Goal: Task Accomplishment & Management: Manage account settings

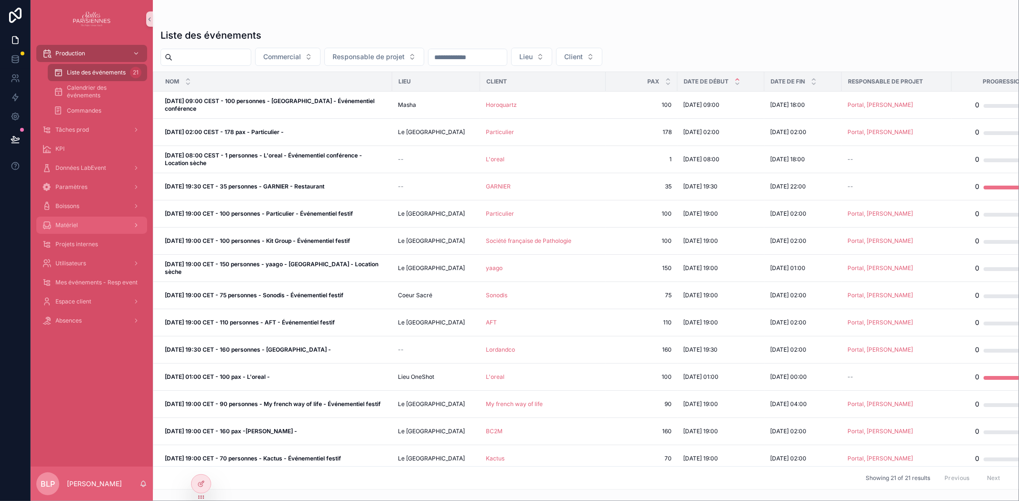
click at [62, 224] on span "Matériel" at bounding box center [66, 226] width 22 height 8
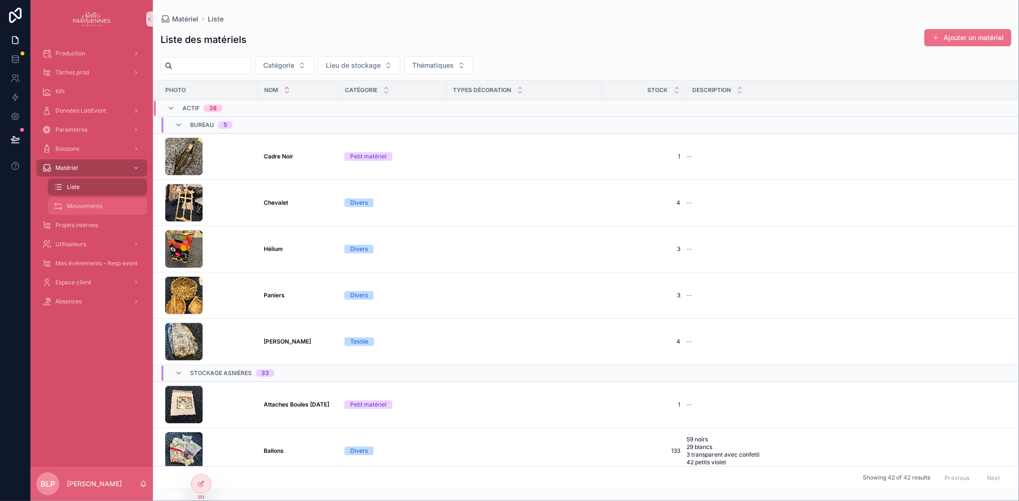
click at [84, 207] on span "Mouvements" at bounding box center [84, 206] width 35 height 8
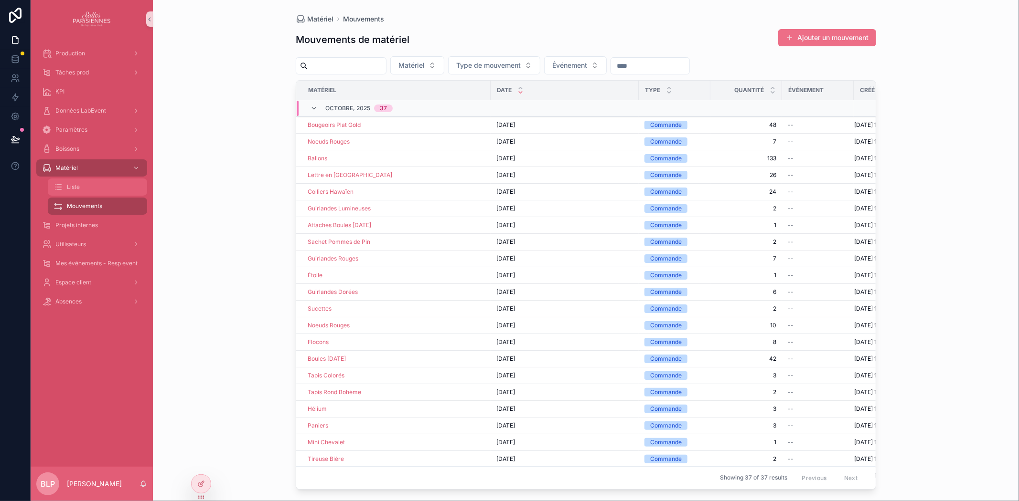
click at [72, 185] on span "Liste" at bounding box center [73, 187] width 13 height 8
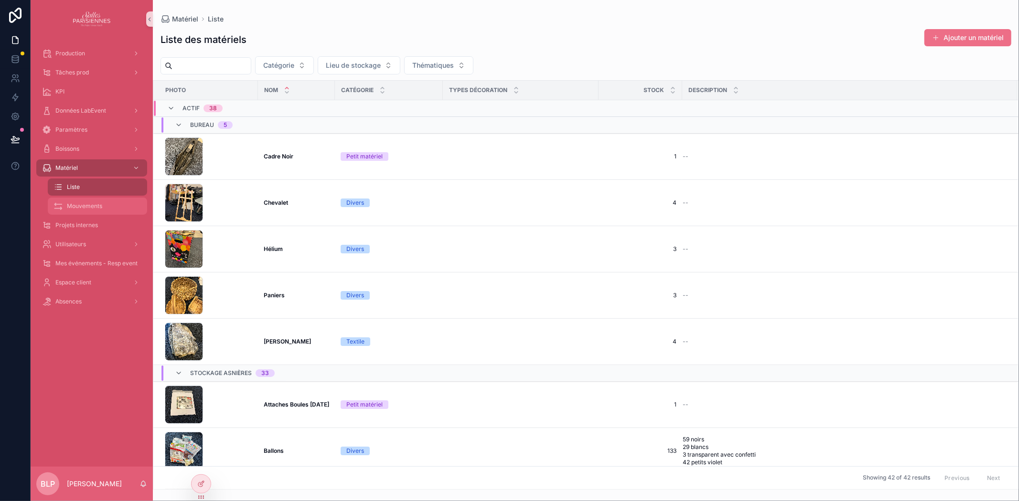
click at [85, 204] on span "Mouvements" at bounding box center [84, 206] width 35 height 8
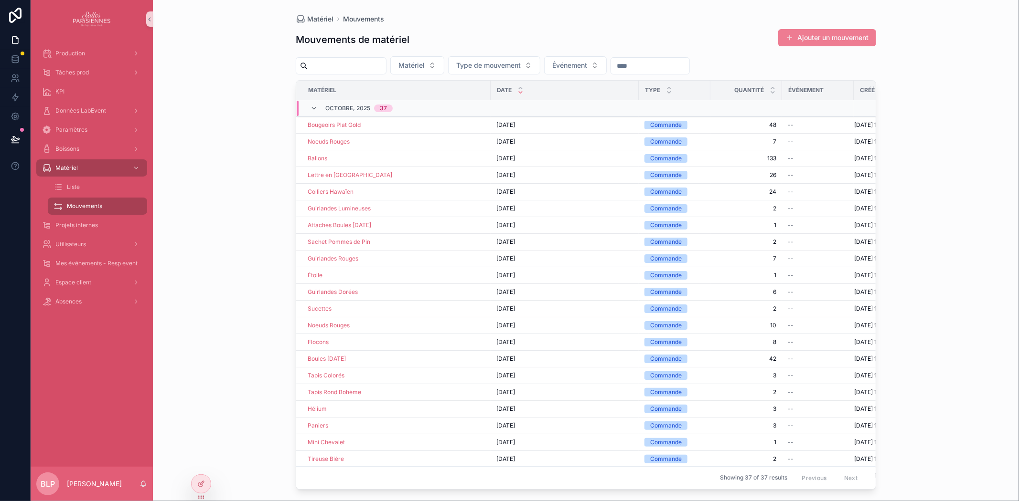
click at [802, 35] on button "Ajouter un mouvement" at bounding box center [827, 37] width 98 height 17
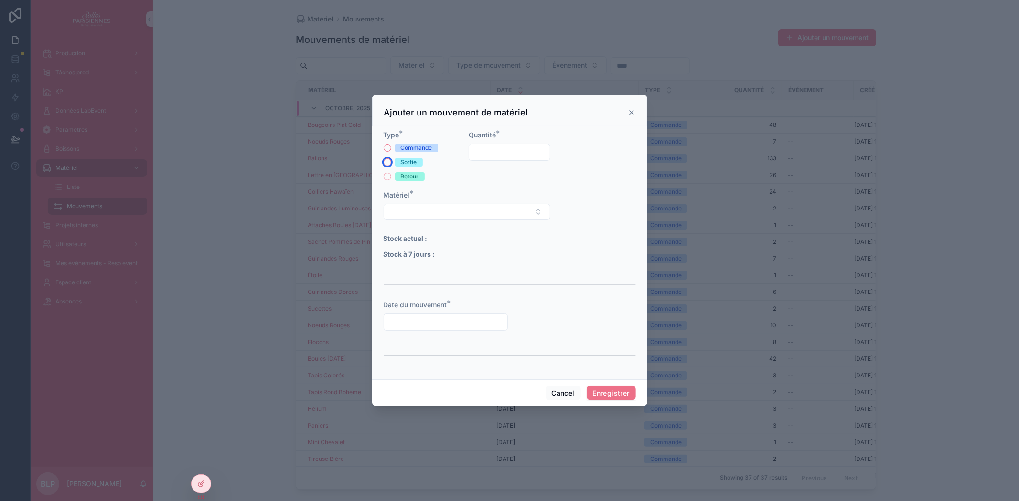
click at [385, 161] on button "Sortie" at bounding box center [387, 163] width 8 height 8
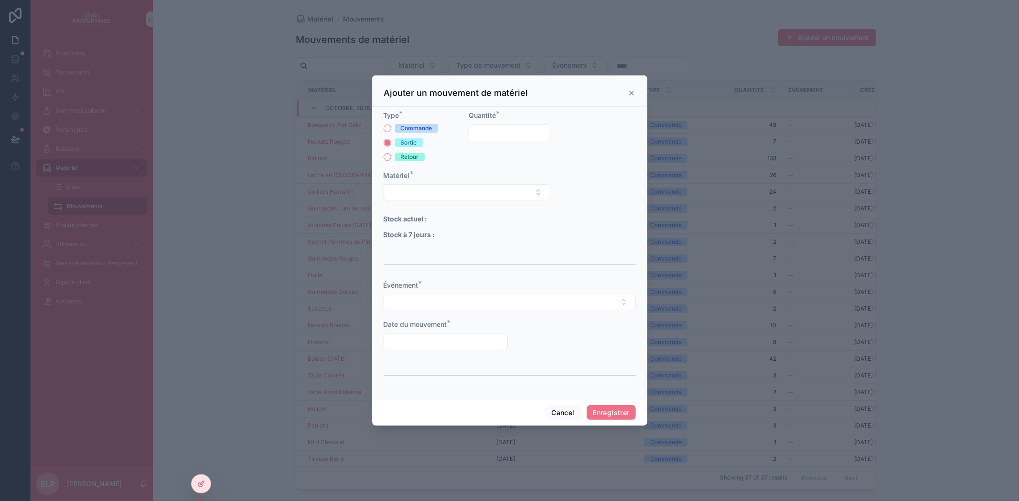
click at [514, 136] on input "scrollable content" at bounding box center [509, 132] width 81 height 13
type input "***"
click at [419, 190] on button "Select Button" at bounding box center [466, 192] width 167 height 16
type input "****"
click at [411, 228] on span "Ballons" at bounding box center [400, 230] width 22 height 10
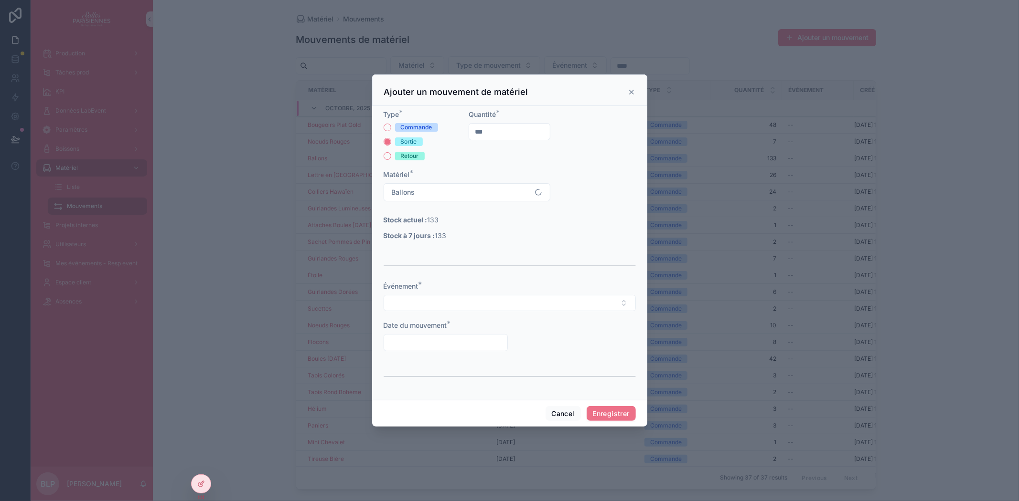
click at [433, 294] on div "Événement *" at bounding box center [509, 297] width 252 height 30
click at [427, 306] on button "Select Button" at bounding box center [509, 303] width 252 height 16
click at [493, 270] on div "scrollable content" at bounding box center [509, 266] width 252 height 24
click at [422, 304] on button "Select Button" at bounding box center [509, 303] width 252 height 16
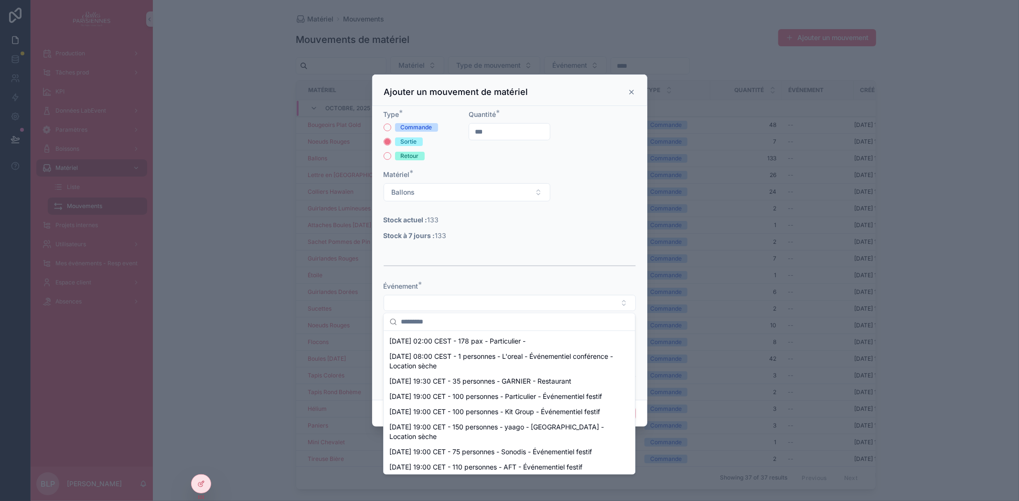
scroll to position [177, 0]
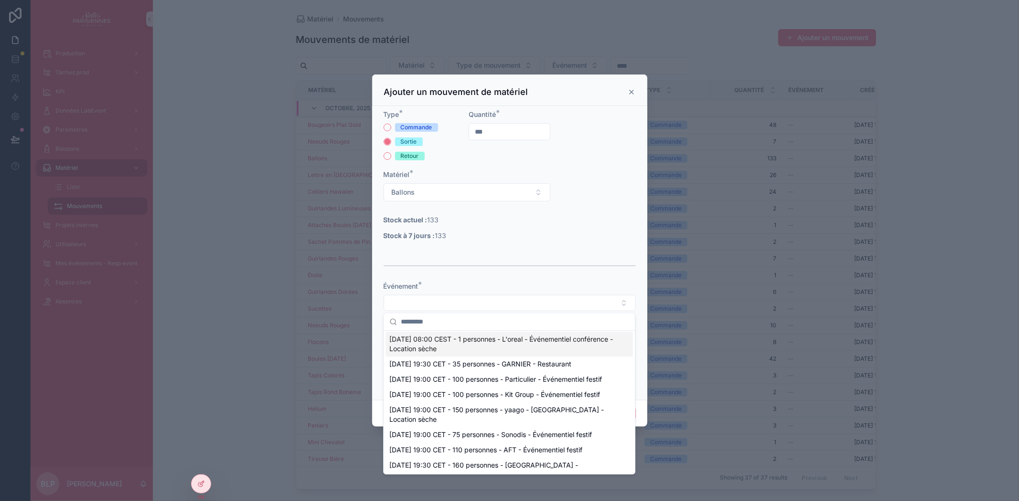
click at [449, 354] on span "[DATE] 08:00 CEST - 1 personnes - L'oreal - Événementiel conférence - Location …" at bounding box center [503, 344] width 228 height 19
type input "**********"
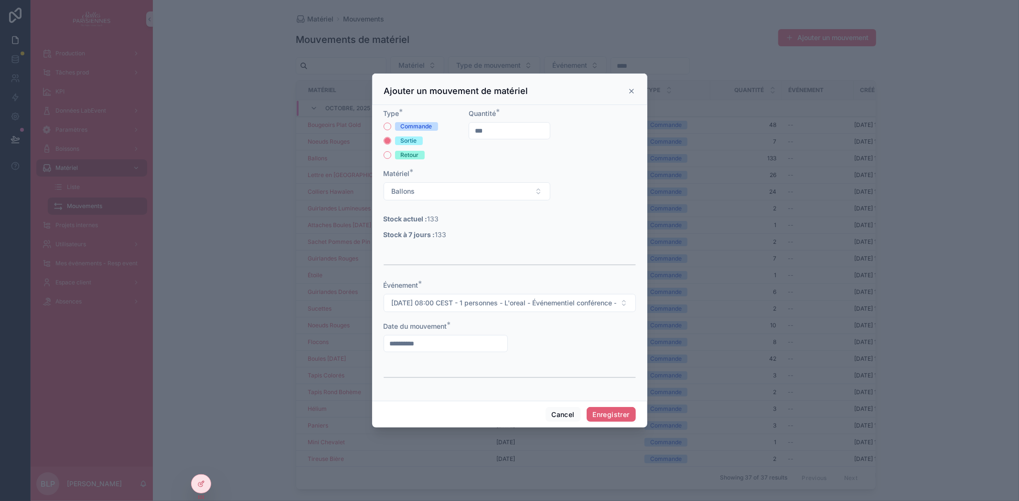
click at [604, 417] on button "Enregistrer" at bounding box center [610, 414] width 49 height 15
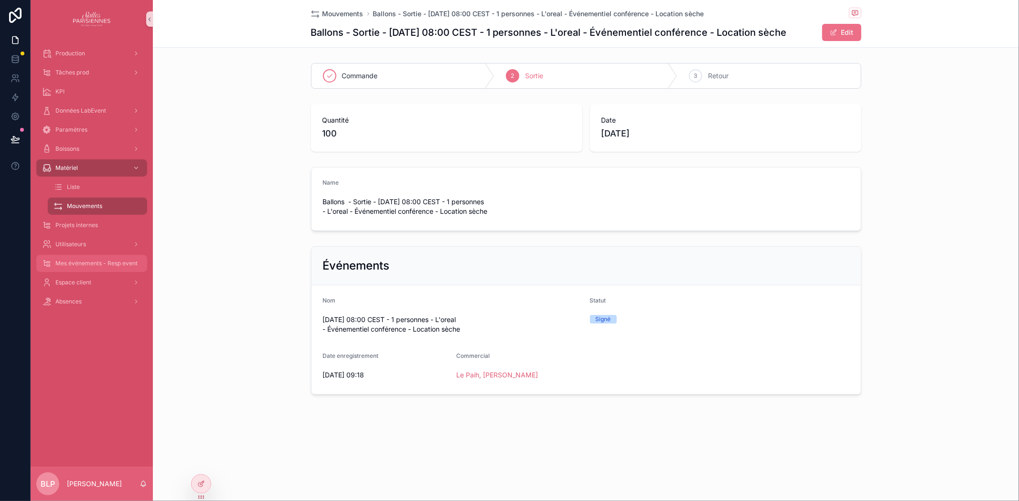
click at [100, 264] on span "Mes événements - Resp event" at bounding box center [96, 264] width 82 height 8
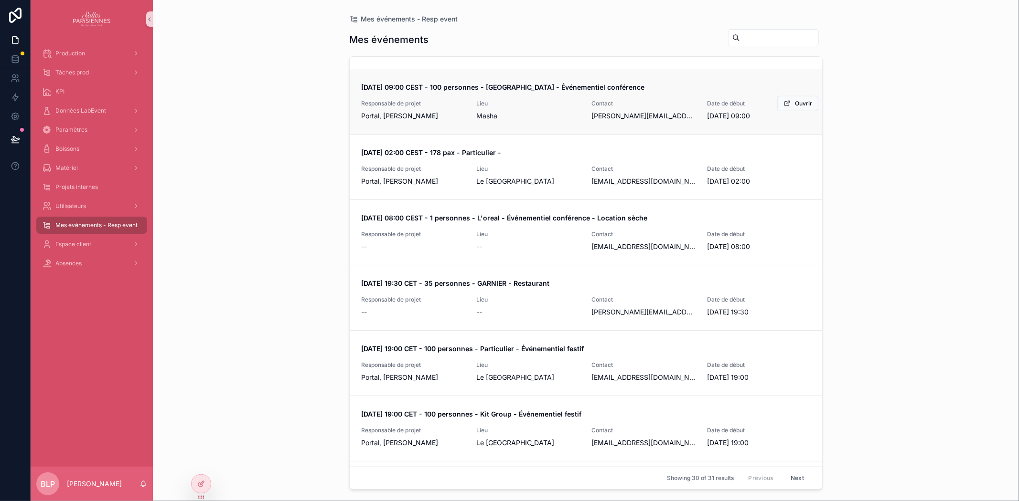
scroll to position [672, 0]
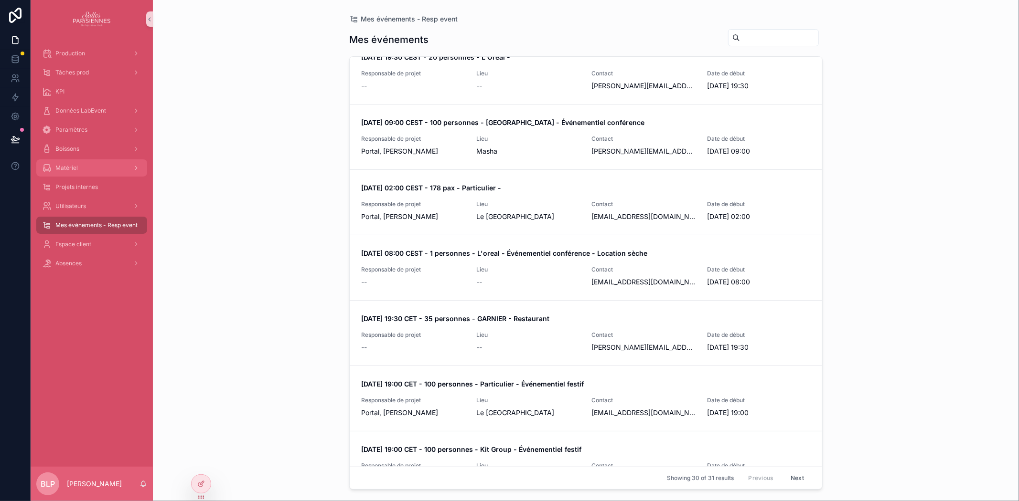
click at [66, 168] on span "Matériel" at bounding box center [66, 168] width 22 height 8
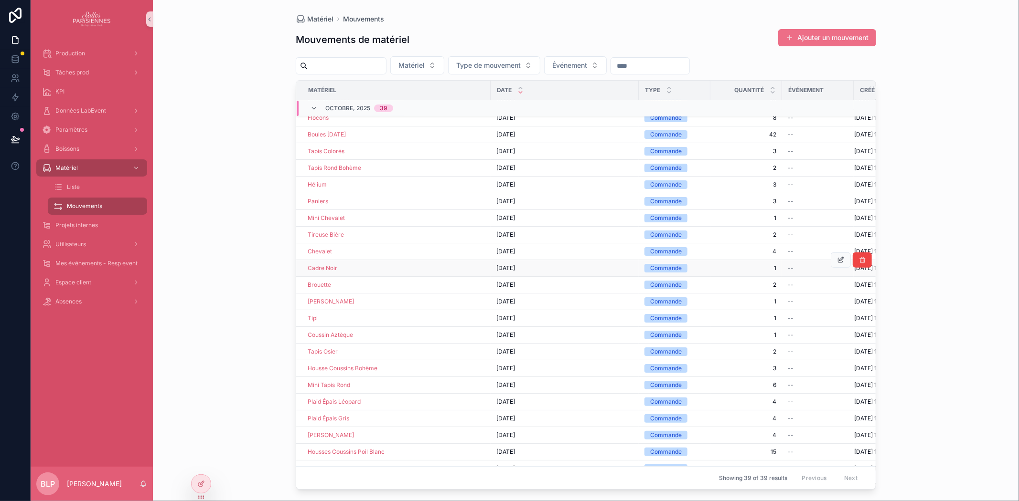
scroll to position [323, 0]
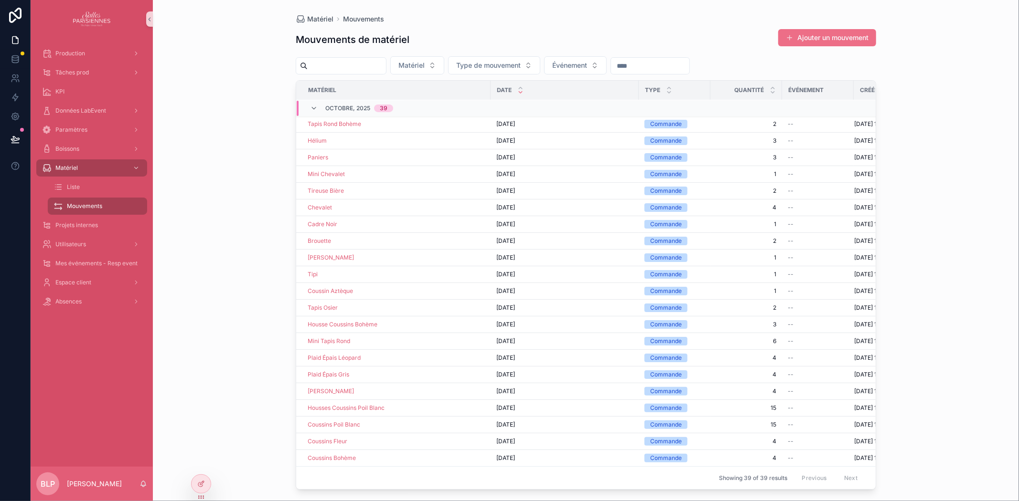
click at [346, 66] on input "scrollable content" at bounding box center [347, 65] width 78 height 13
type input "****"
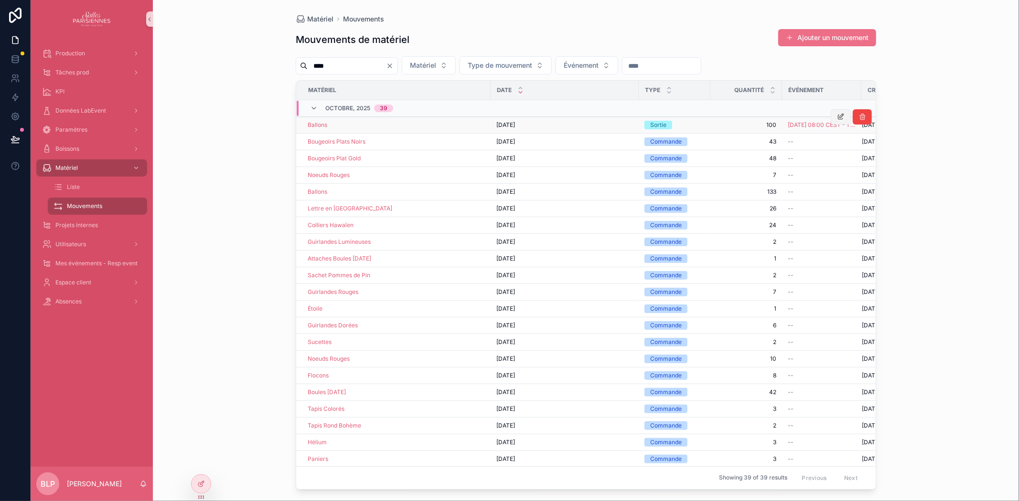
click at [837, 115] on icon "scrollable content" at bounding box center [841, 117] width 8 height 8
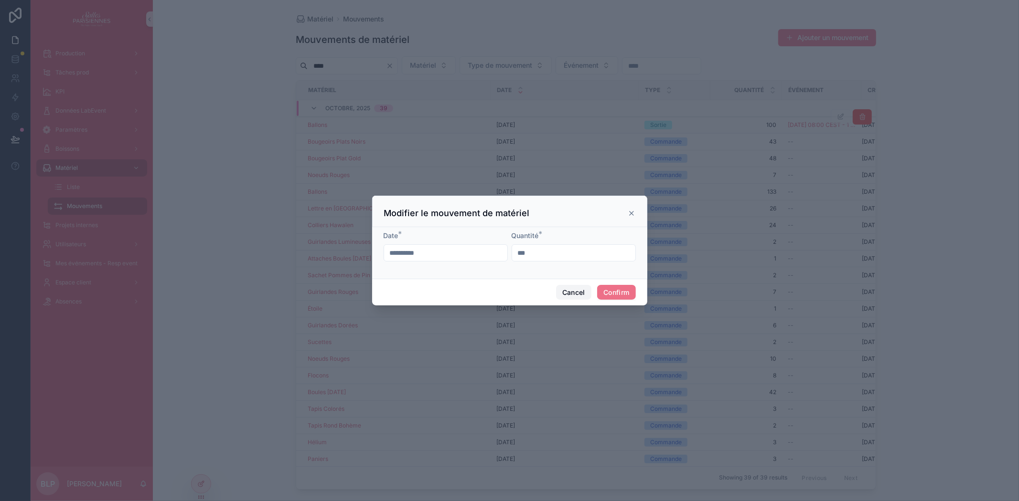
click at [569, 293] on button "Cancel" at bounding box center [573, 292] width 35 height 15
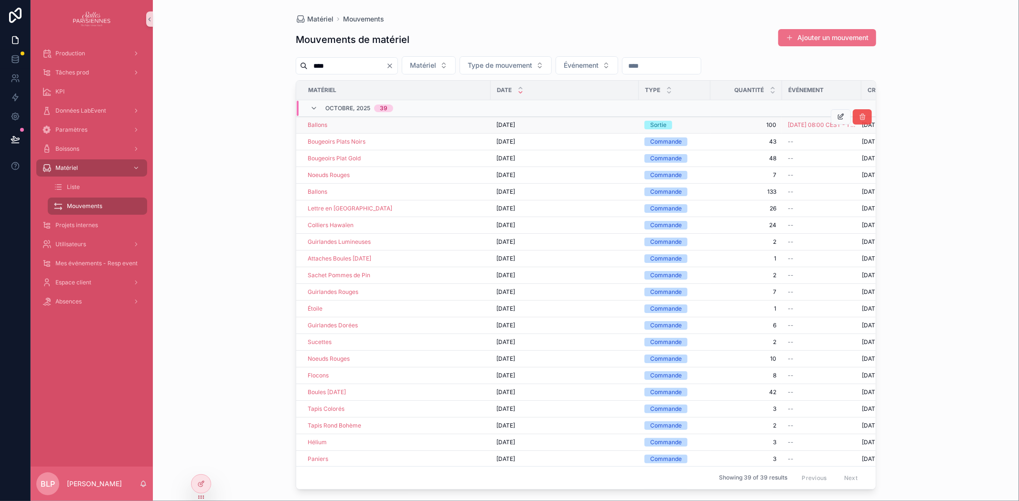
click at [858, 117] on icon "scrollable content" at bounding box center [862, 117] width 8 height 8
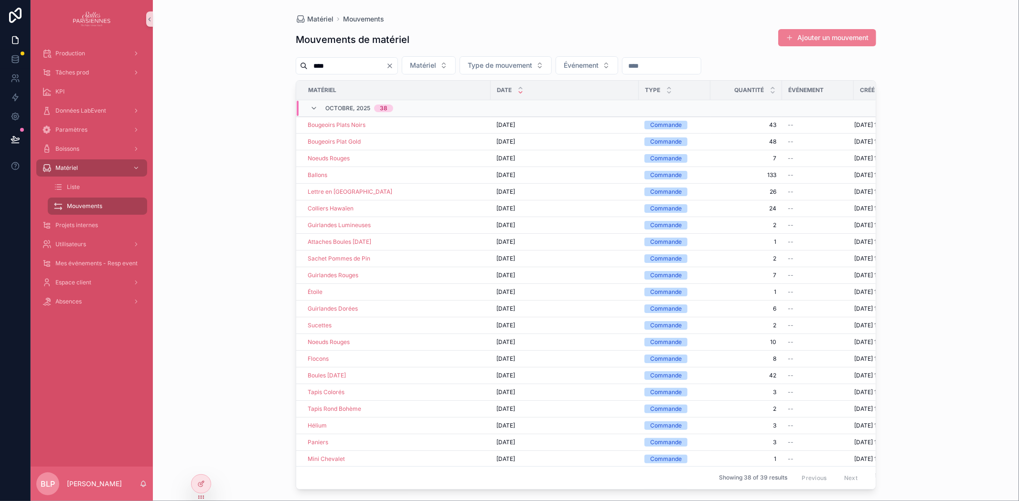
click at [821, 31] on button "Ajouter un mouvement" at bounding box center [827, 37] width 98 height 17
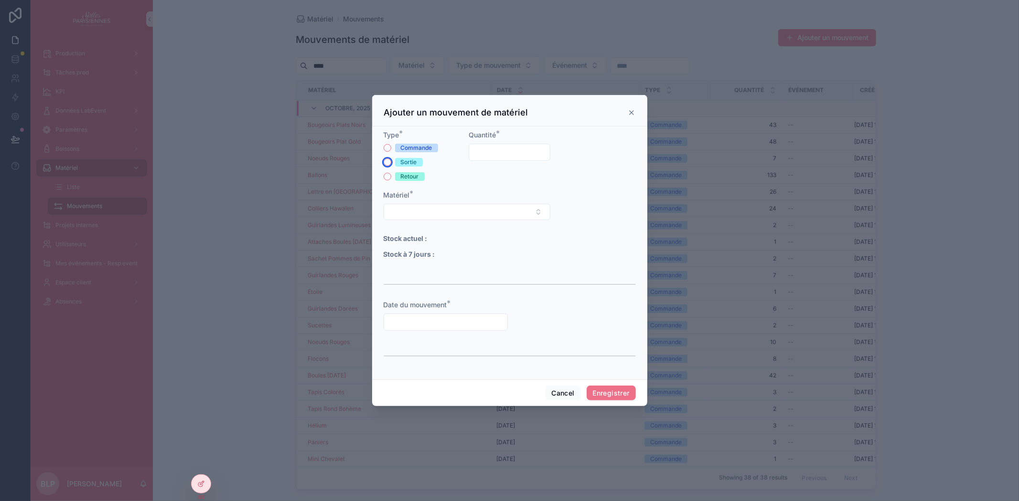
click at [388, 162] on button "Sortie" at bounding box center [387, 163] width 8 height 8
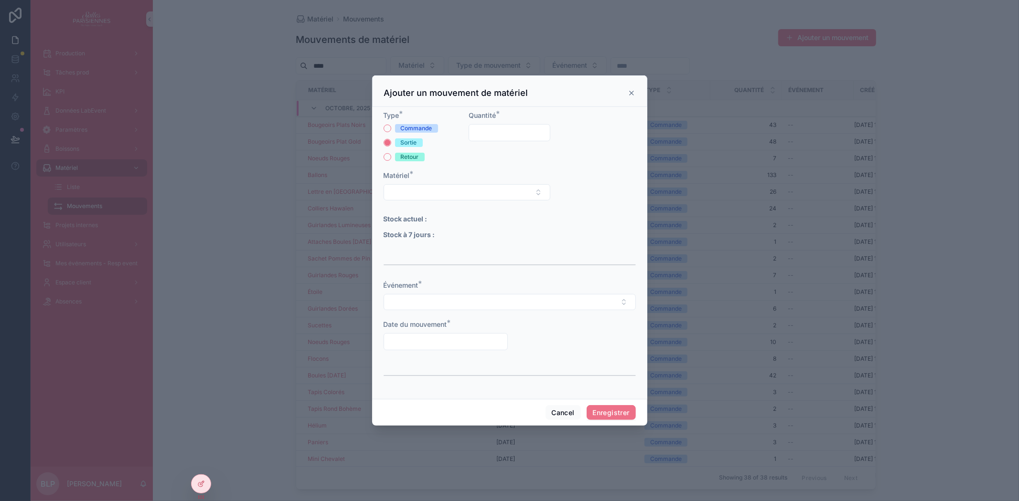
click at [489, 125] on div "scrollable content" at bounding box center [510, 132] width 82 height 17
click at [489, 128] on input "scrollable content" at bounding box center [509, 132] width 81 height 13
type input "***"
click at [455, 194] on button "Select Button" at bounding box center [466, 192] width 167 height 16
type input "****"
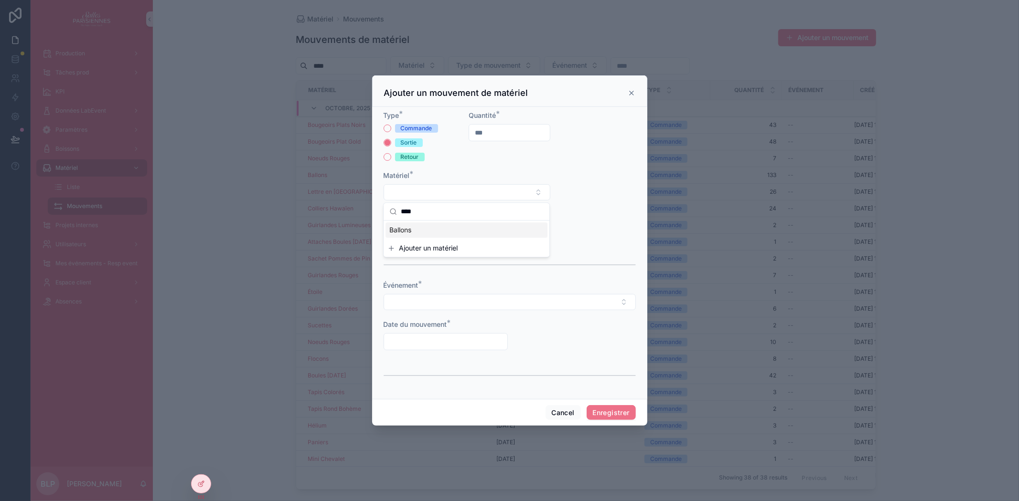
click at [421, 230] on div "Ballons" at bounding box center [466, 230] width 162 height 15
click at [426, 295] on button "Select Button" at bounding box center [509, 303] width 252 height 16
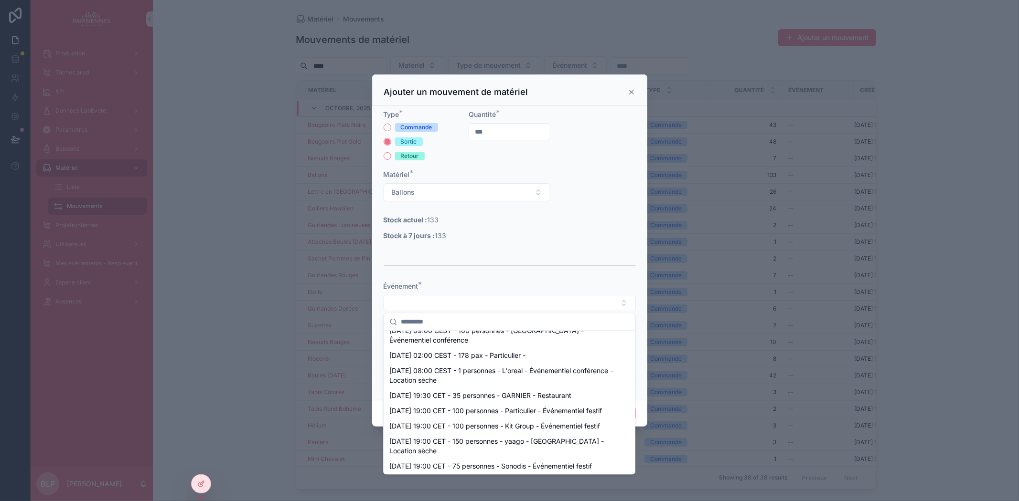
scroll to position [177, 0]
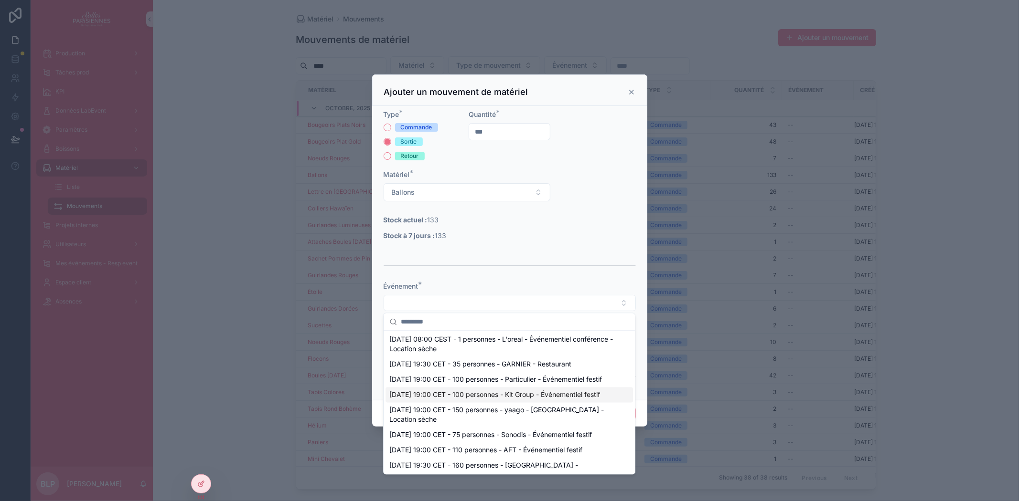
click at [552, 400] on span "[DATE] 19:00 CET - 100 personnes - Kit Group - Événementiel festif" at bounding box center [494, 396] width 211 height 10
type input "**********"
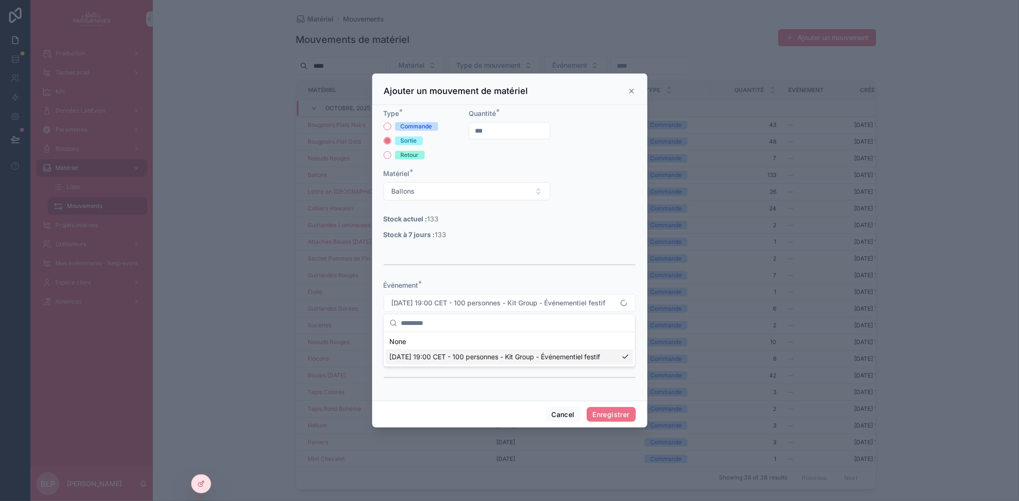
scroll to position [0, 0]
click at [600, 412] on button "Enregistrer" at bounding box center [610, 414] width 49 height 15
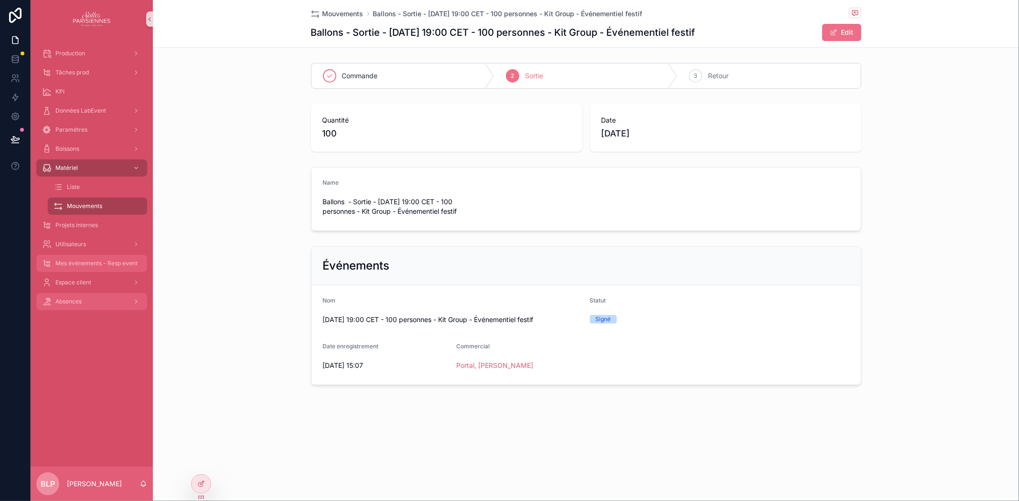
click at [101, 265] on span "Mes événements - Resp event" at bounding box center [96, 264] width 82 height 8
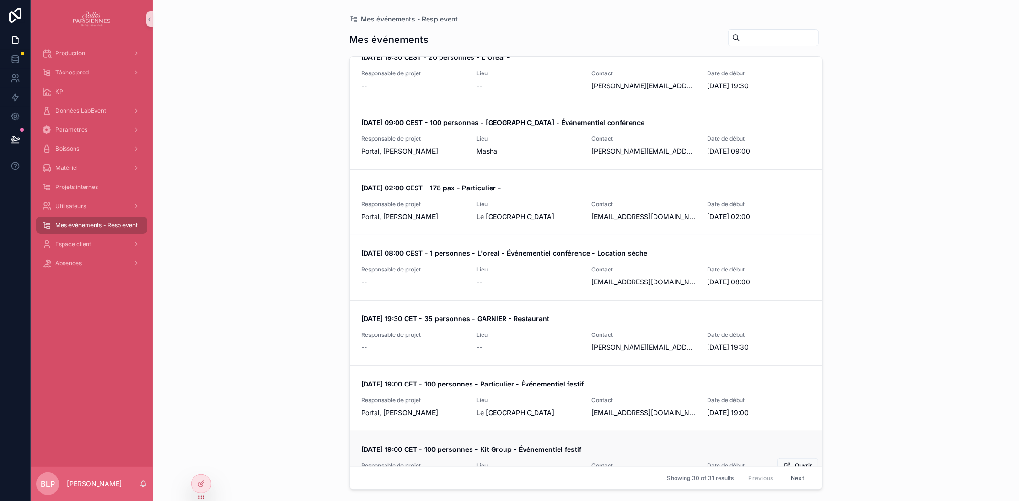
scroll to position [778, 0]
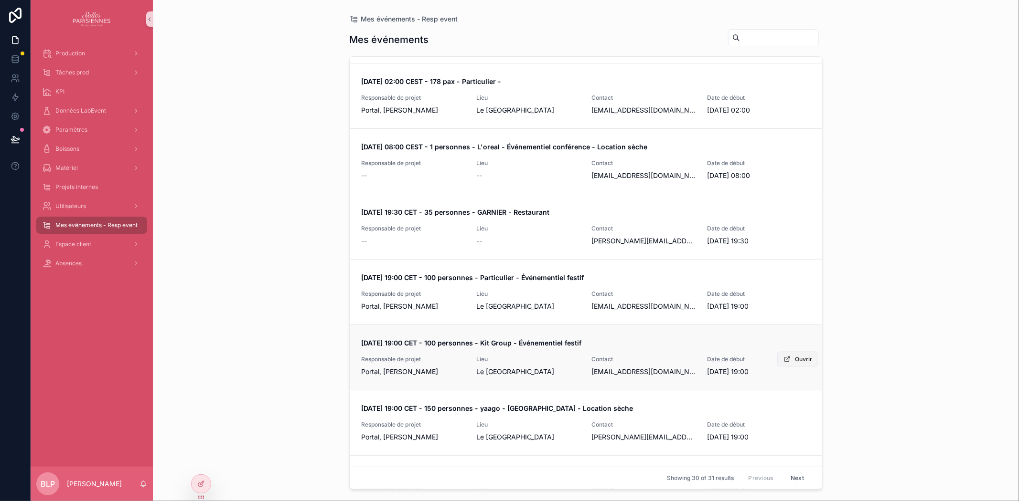
click at [795, 360] on span "Ouvrir" at bounding box center [803, 360] width 17 height 8
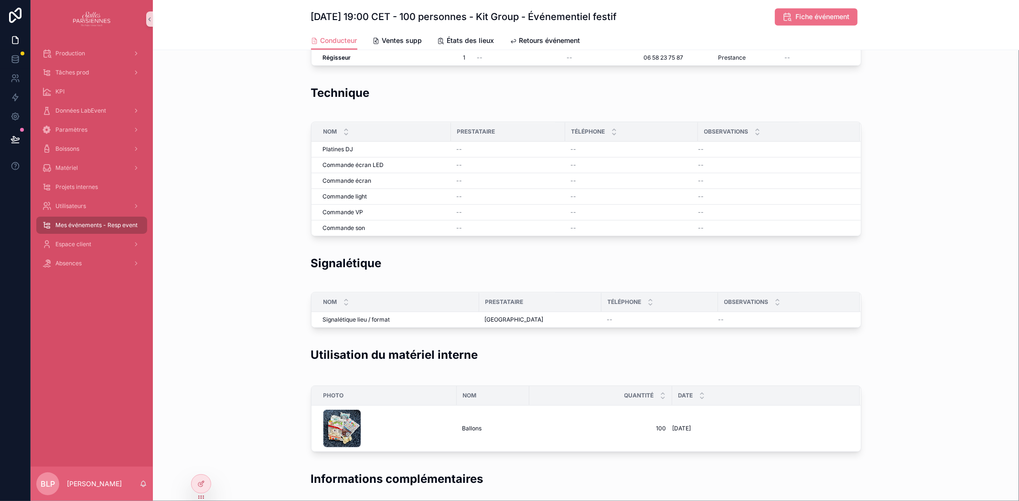
scroll to position [1690, 0]
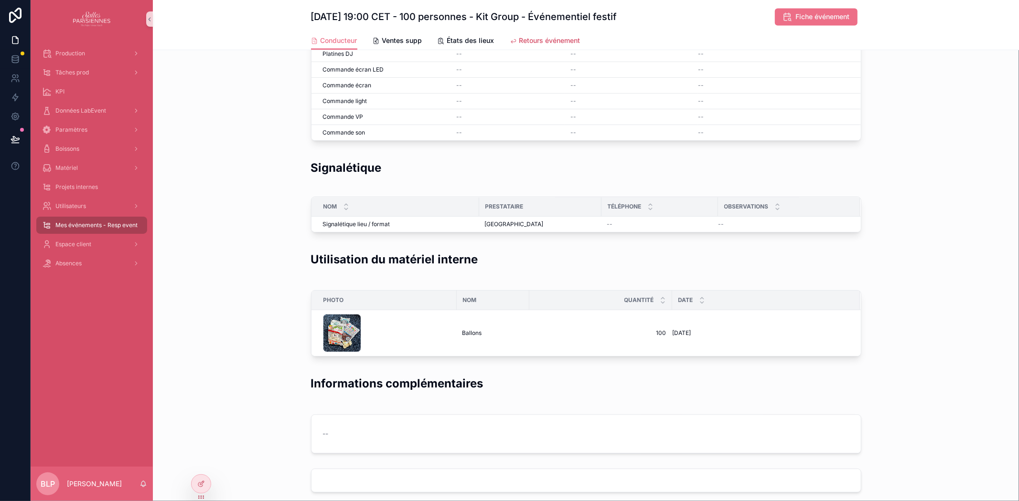
click at [543, 37] on span "Retours événement" at bounding box center [549, 41] width 61 height 10
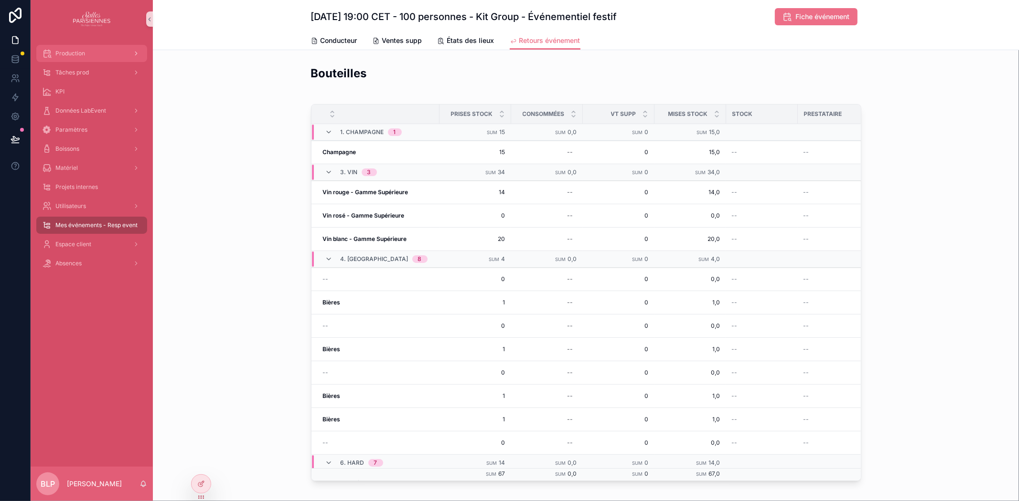
click at [79, 50] on span "Production" at bounding box center [70, 54] width 30 height 8
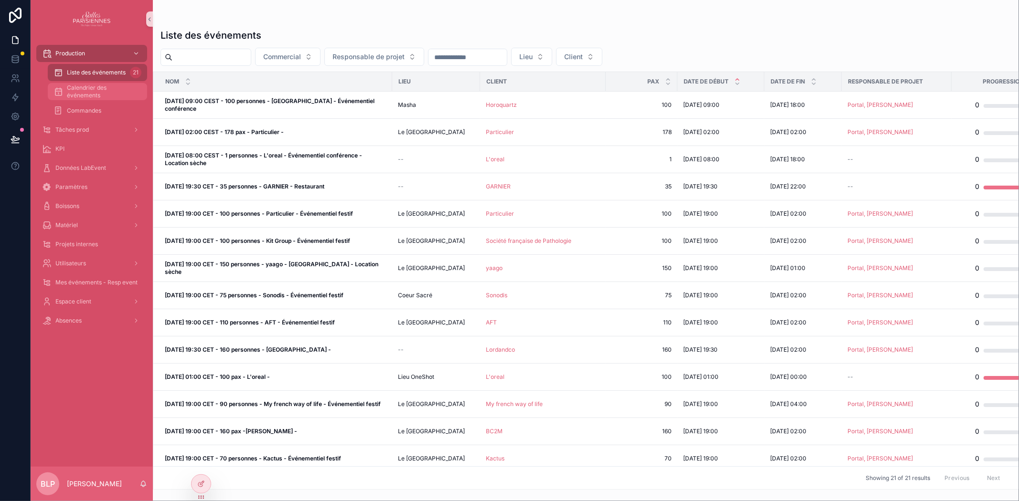
click at [88, 87] on span "Calendrier des événements" at bounding box center [102, 91] width 71 height 15
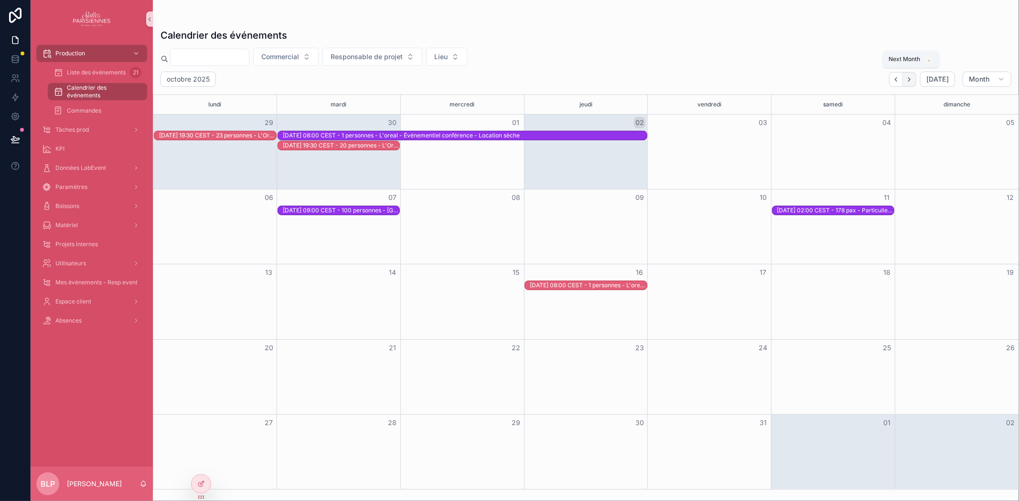
click at [913, 83] on icon "Next" at bounding box center [908, 79] width 7 height 7
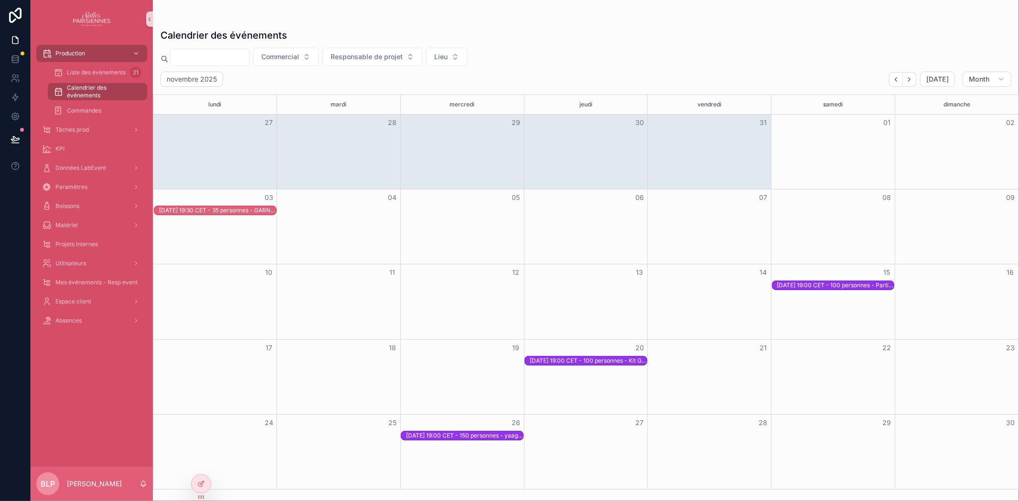
click at [594, 361] on div "[DATE] 19:00 CET - 100 personnes - Kit Group - Événementiel festif" at bounding box center [588, 361] width 117 height 8
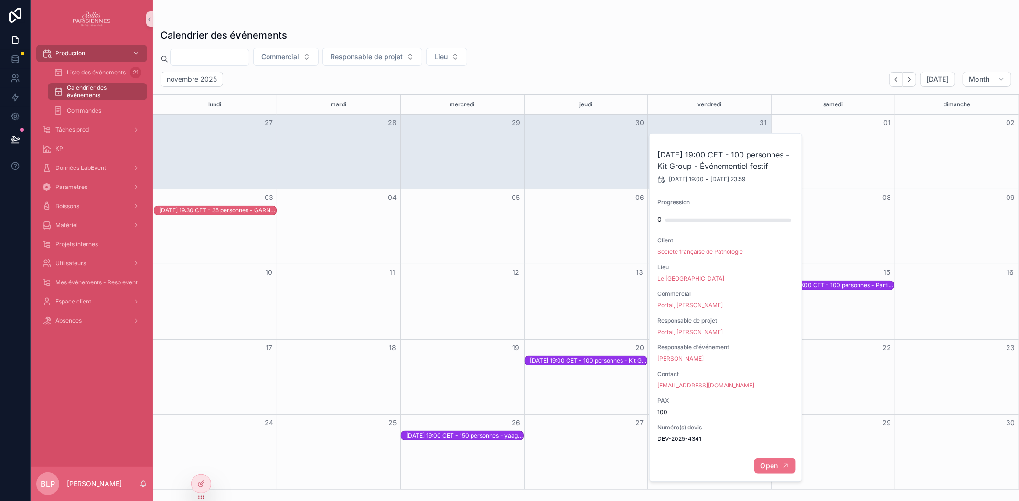
click at [770, 470] on span "Open" at bounding box center [769, 466] width 18 height 9
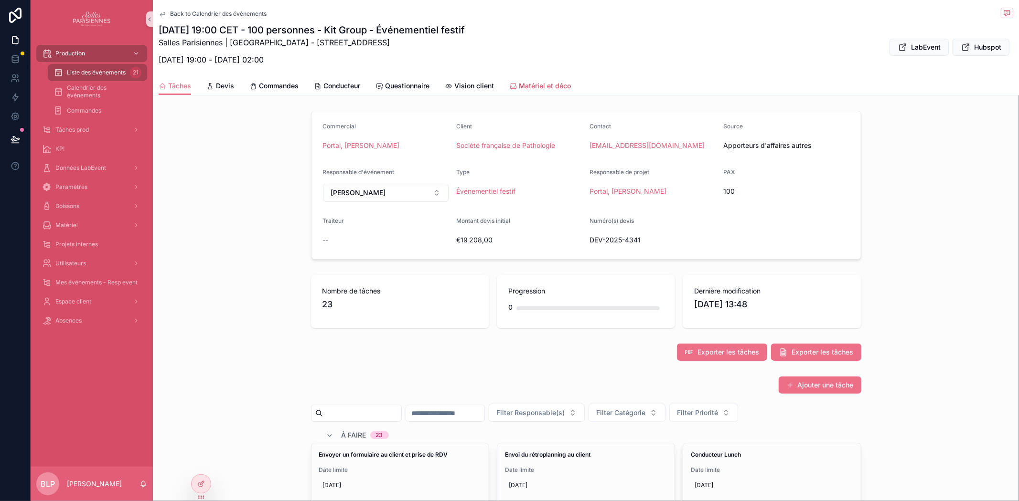
click at [536, 86] on span "Matériel et déco" at bounding box center [545, 86] width 52 height 10
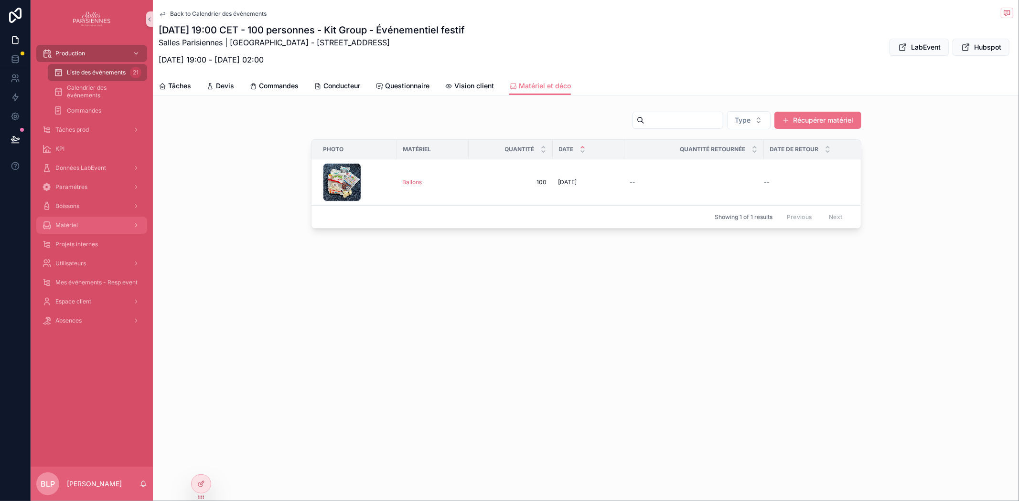
click at [88, 226] on div "Matériel" at bounding box center [91, 225] width 99 height 15
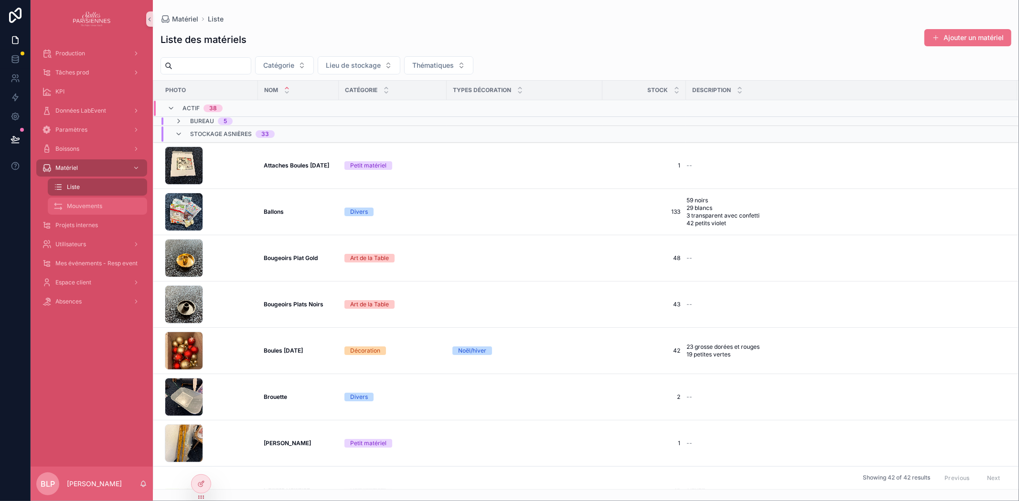
click at [93, 201] on div "Mouvements" at bounding box center [97, 206] width 88 height 15
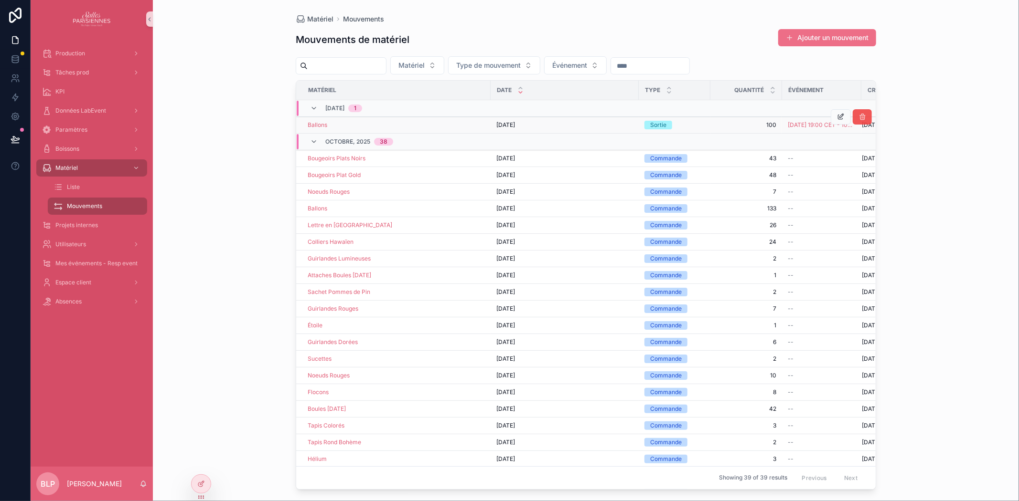
click at [858, 120] on icon "scrollable content" at bounding box center [862, 117] width 8 height 8
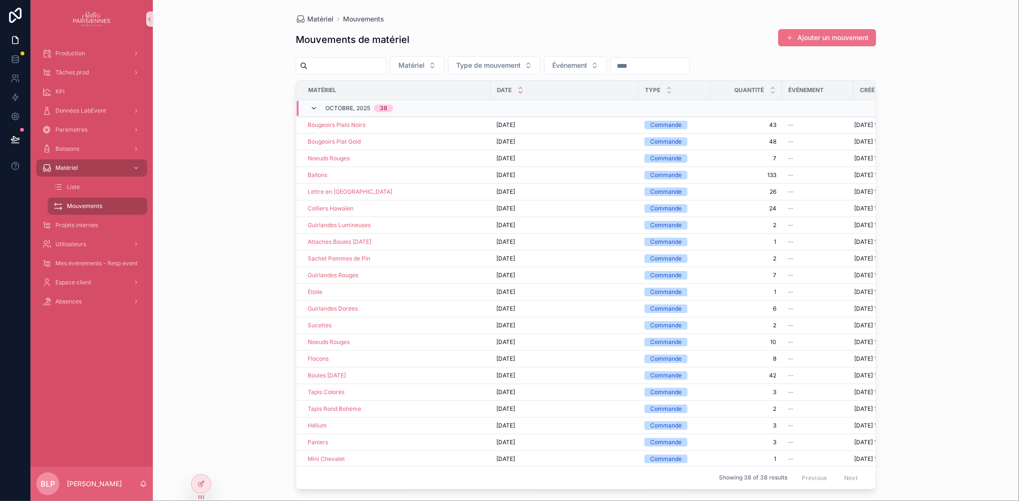
click at [311, 107] on icon "scrollable content" at bounding box center [314, 109] width 8 height 8
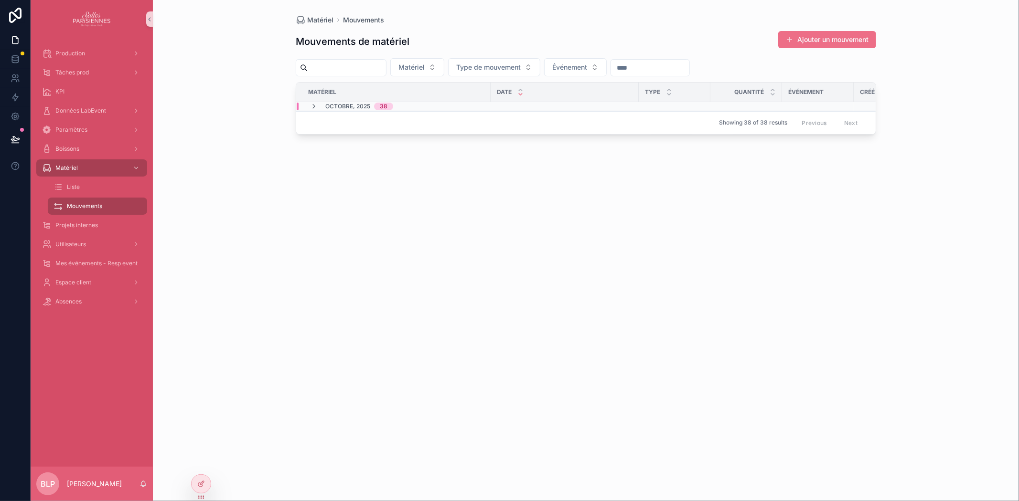
click at [311, 107] on icon "scrollable content" at bounding box center [314, 107] width 8 height 8
